Goal: Download file/media

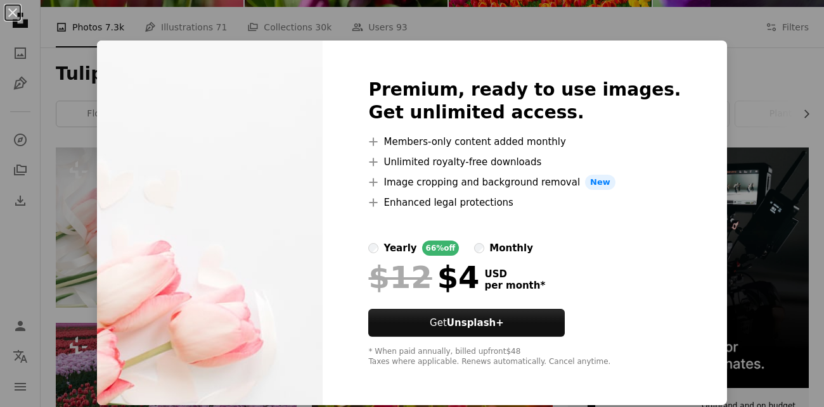
scroll to position [169, 0]
click at [765, 194] on div "An X shape Premium, ready to use images. Get unlimited access. A plus sign Memb…" at bounding box center [412, 203] width 824 height 407
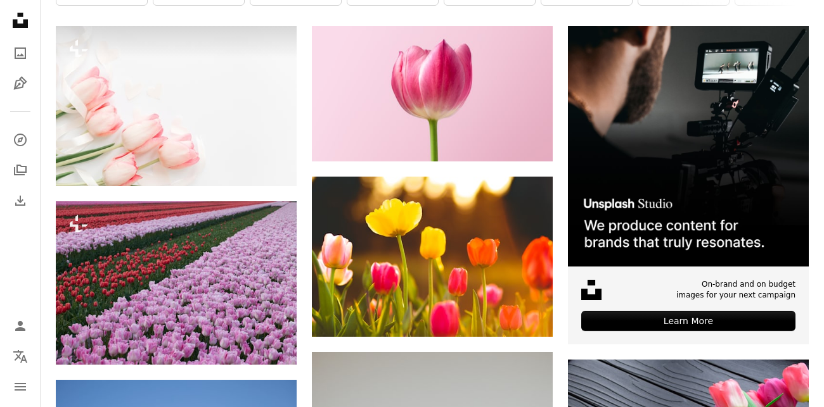
scroll to position [288, 0]
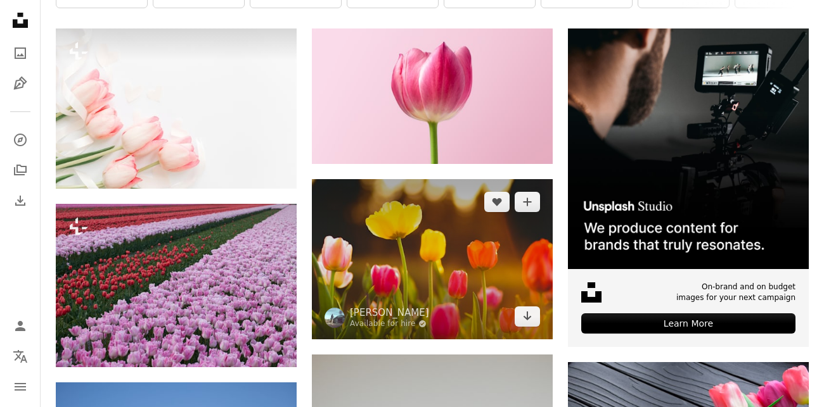
click at [446, 262] on img at bounding box center [432, 259] width 241 height 160
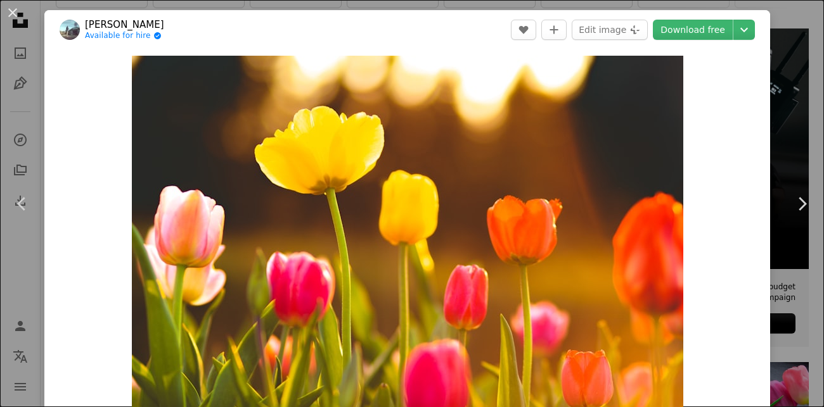
click button "An X shape" at bounding box center [12, 12] width 15 height 15
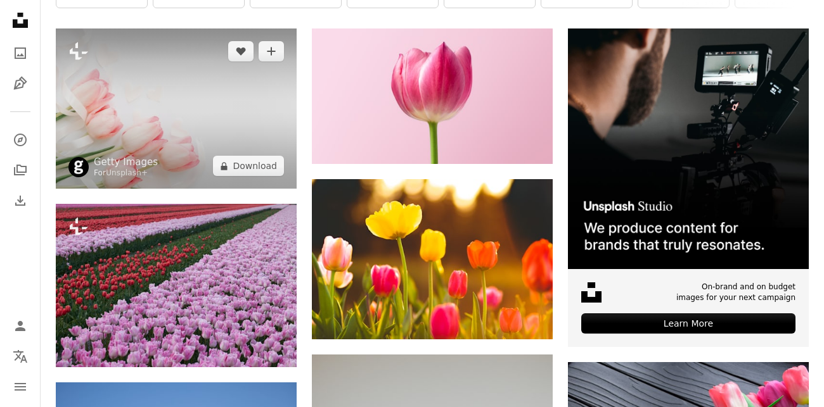
click at [113, 108] on img at bounding box center [176, 109] width 241 height 160
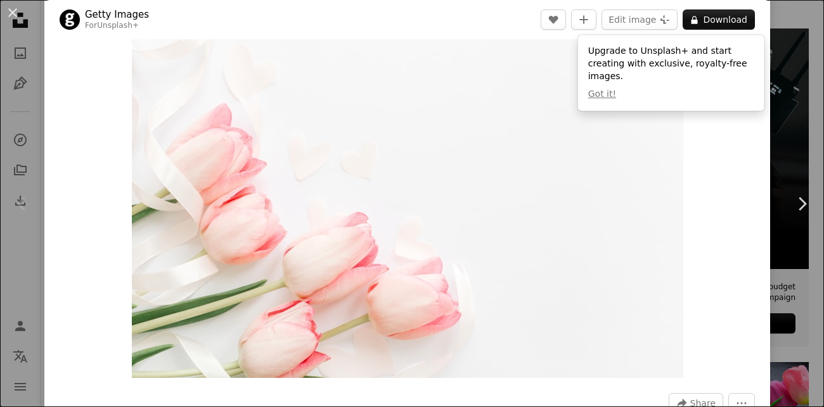
scroll to position [44, 0]
